Goal: Find specific page/section: Find specific page/section

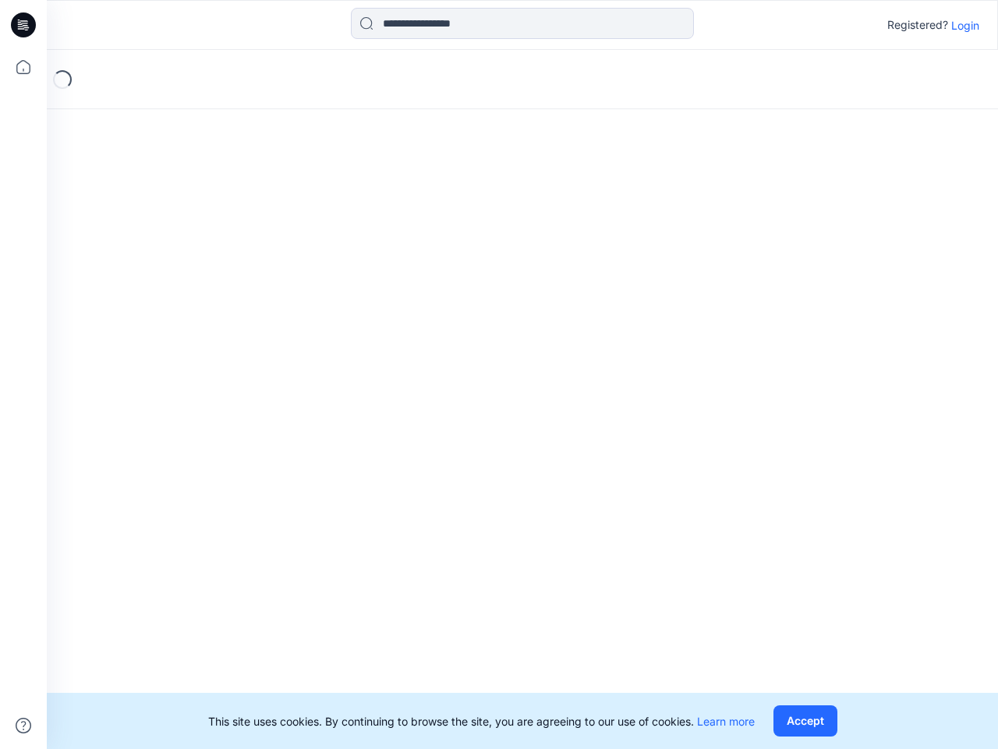
click at [499, 374] on div "Loading..." at bounding box center [522, 399] width 951 height 699
click at [24, 25] on icon at bounding box center [26, 25] width 6 height 1
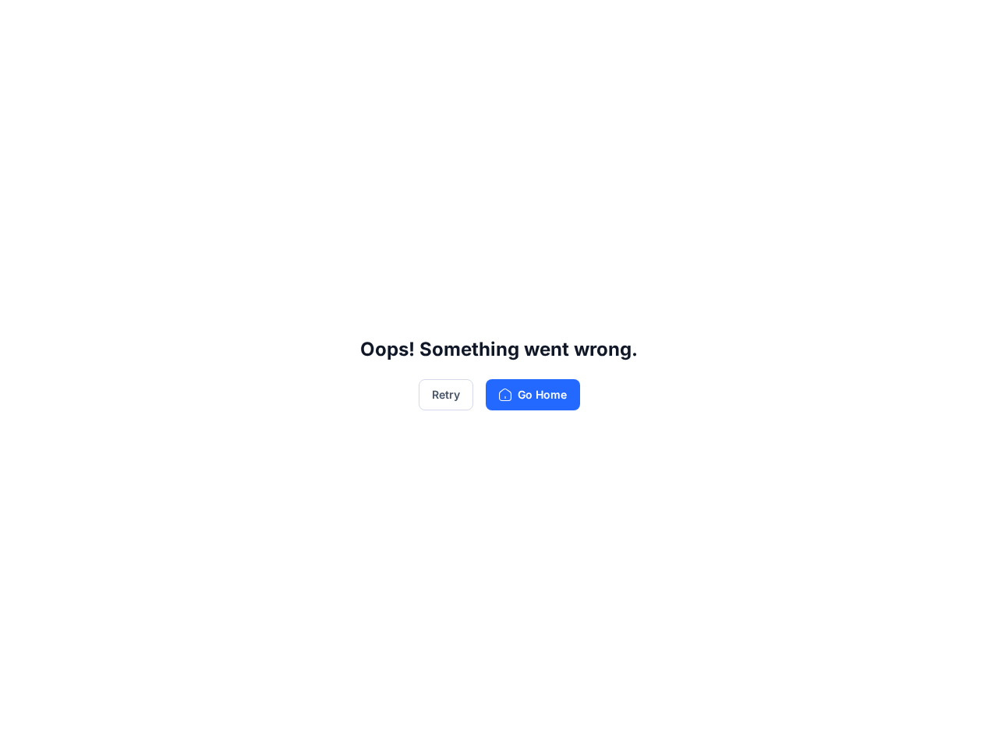
click at [23, 67] on div "Oops! Something went wrong. Retry Go Home" at bounding box center [499, 374] width 998 height 749
click at [23, 725] on div "Oops! Something went wrong. Retry Go Home" at bounding box center [499, 374] width 998 height 749
click at [522, 23] on div "Oops! Something went wrong. Retry Go Home" at bounding box center [499, 374] width 998 height 749
click at [965, 25] on div "Oops! Something went wrong. Retry Go Home" at bounding box center [499, 374] width 998 height 749
click at [805, 721] on div "Oops! Something went wrong. Retry Go Home" at bounding box center [499, 374] width 998 height 749
